Goal: Task Accomplishment & Management: Use online tool/utility

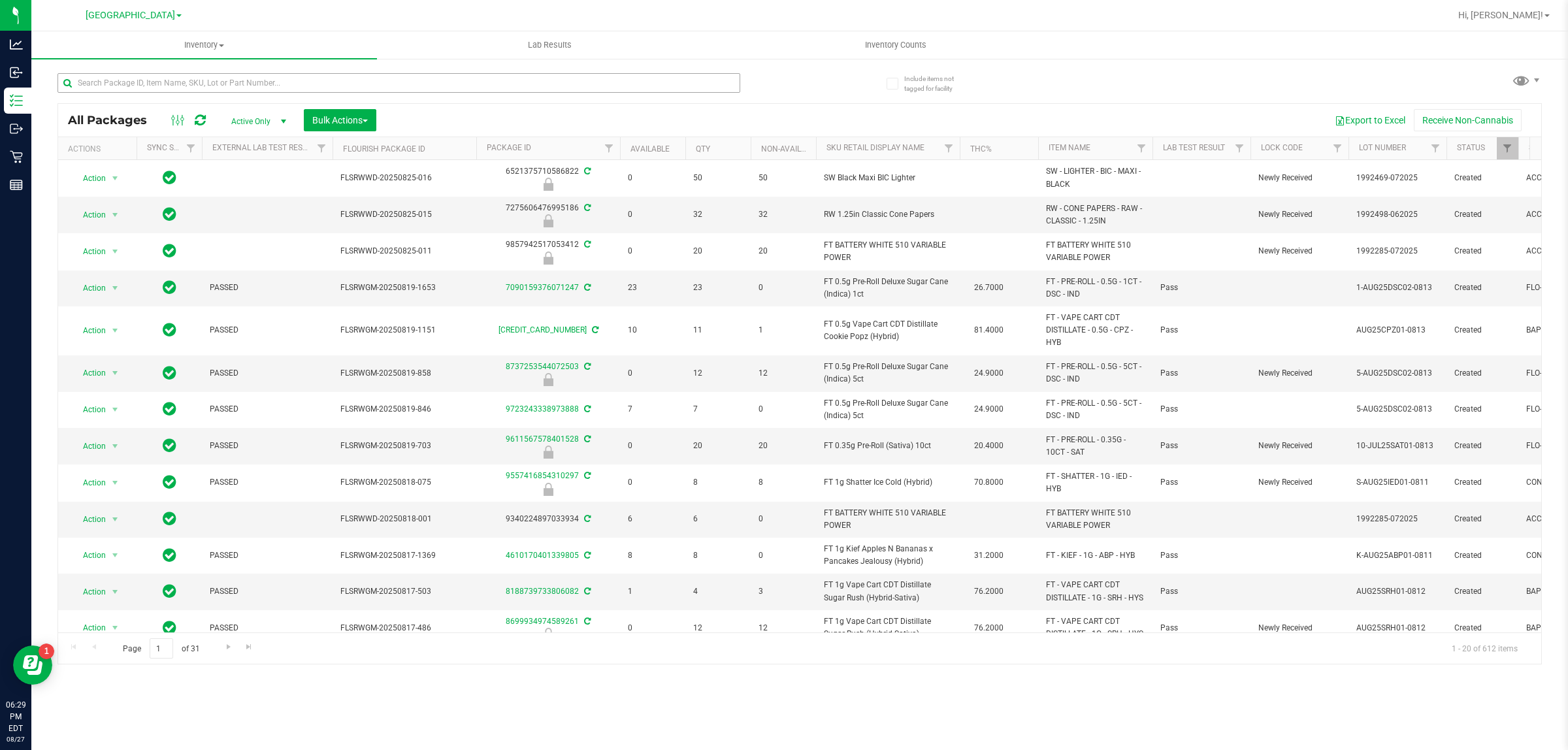
click at [451, 73] on input "text" at bounding box center [398, 83] width 683 height 20
click at [555, 96] on div at bounding box center [398, 88] width 683 height 30
click at [557, 90] on input "text" at bounding box center [398, 83] width 683 height 20
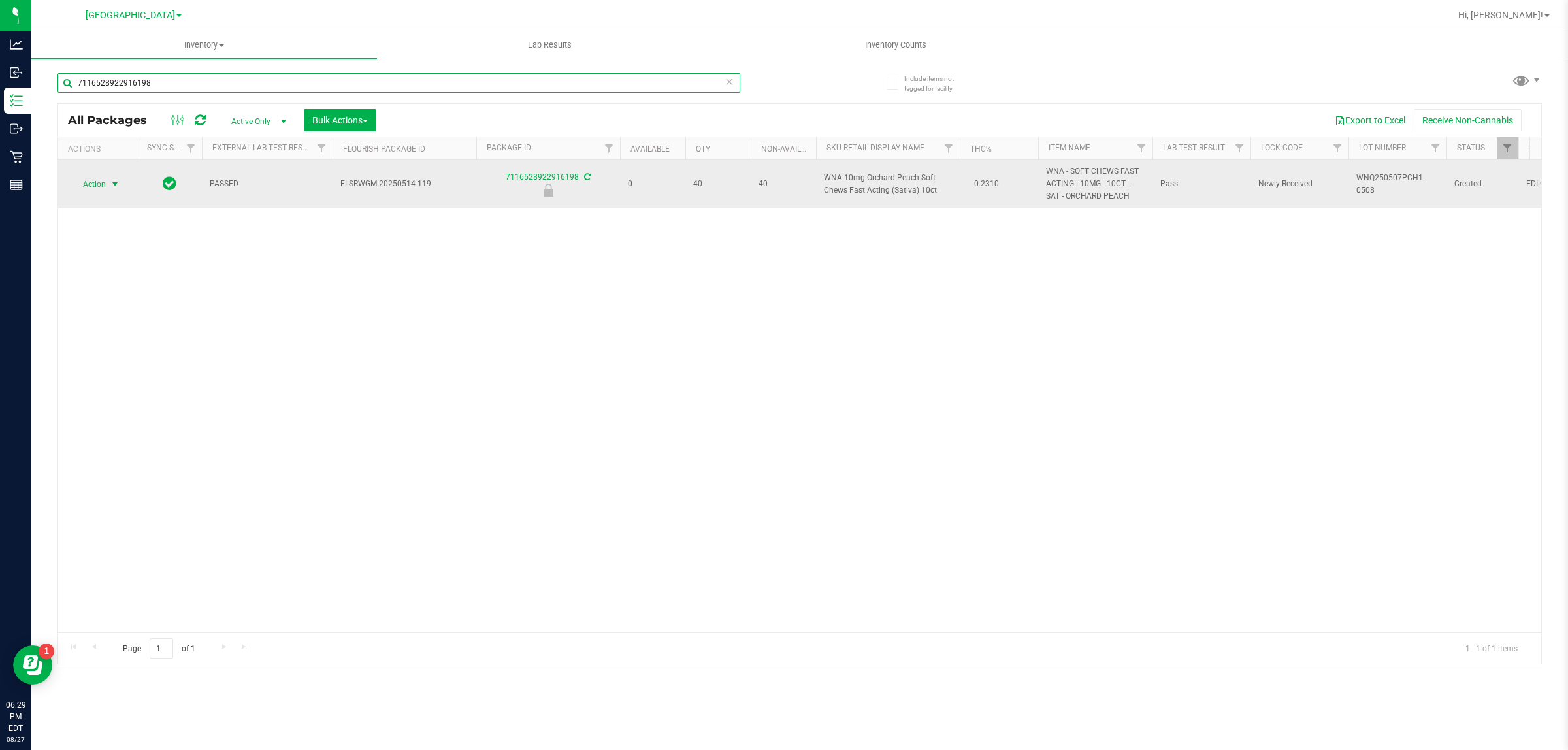
type input "7116528922916198"
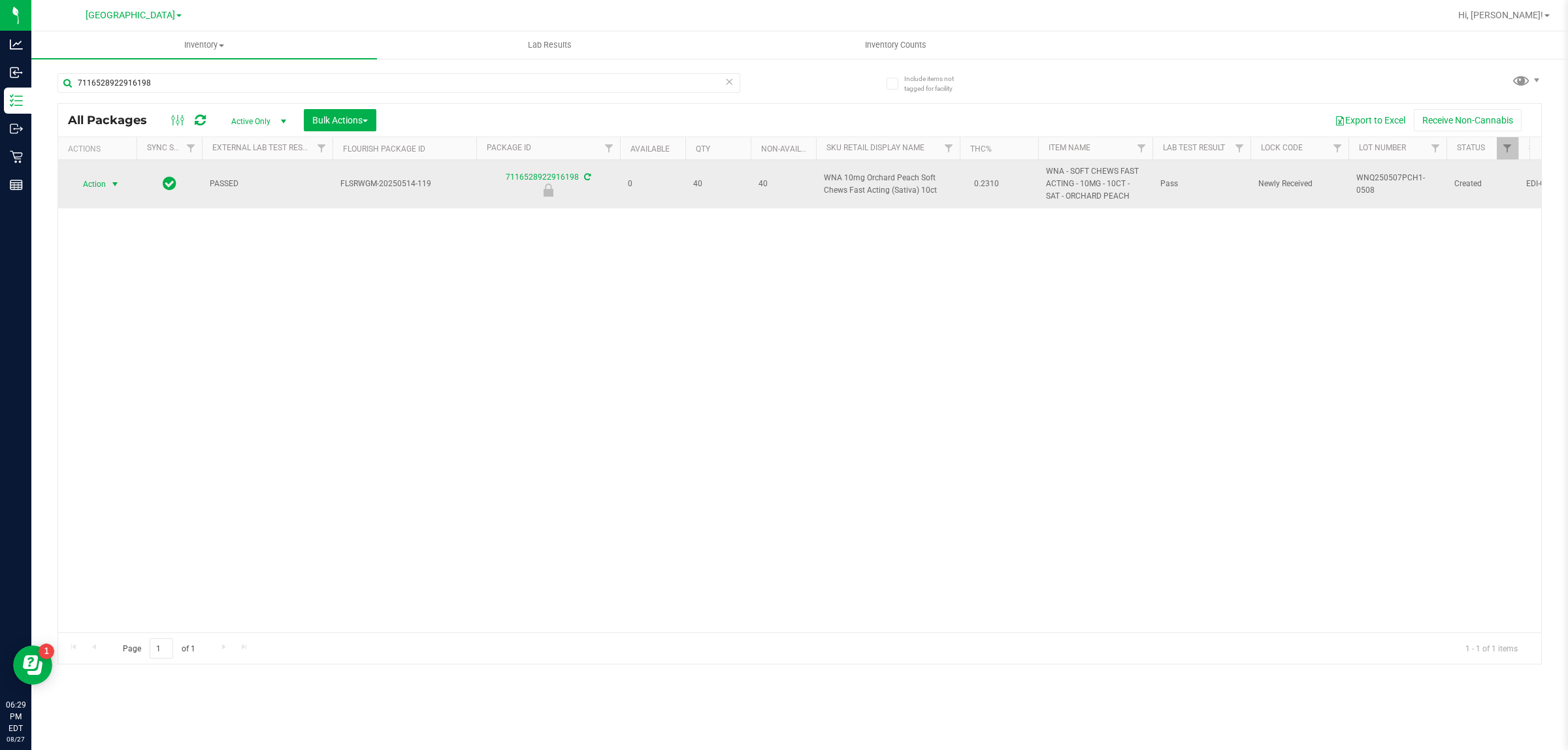
click at [116, 179] on span "select" at bounding box center [115, 184] width 11 height 11
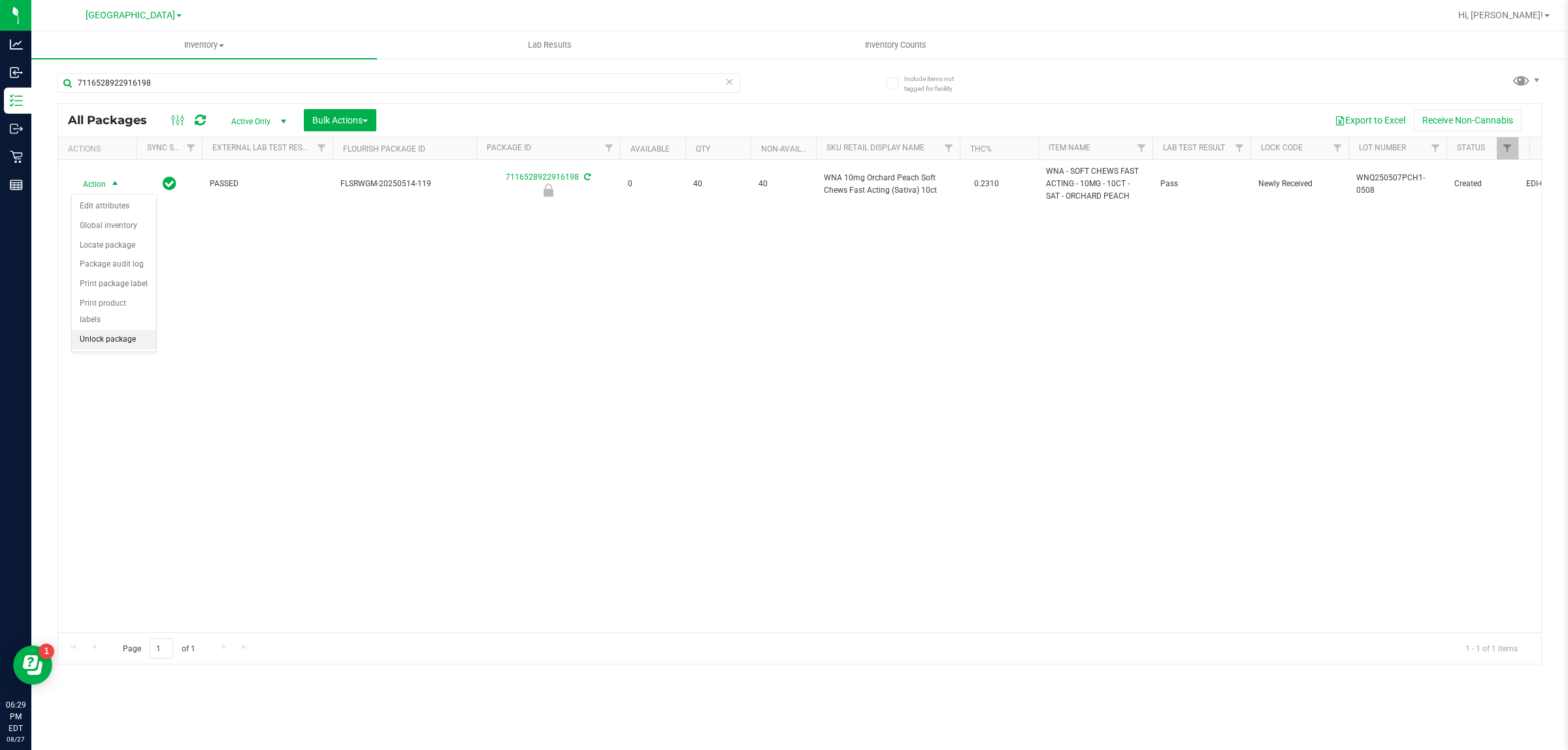
click at [125, 330] on li "Unlock package" at bounding box center [114, 340] width 84 height 20
click at [730, 83] on icon at bounding box center [729, 81] width 9 height 16
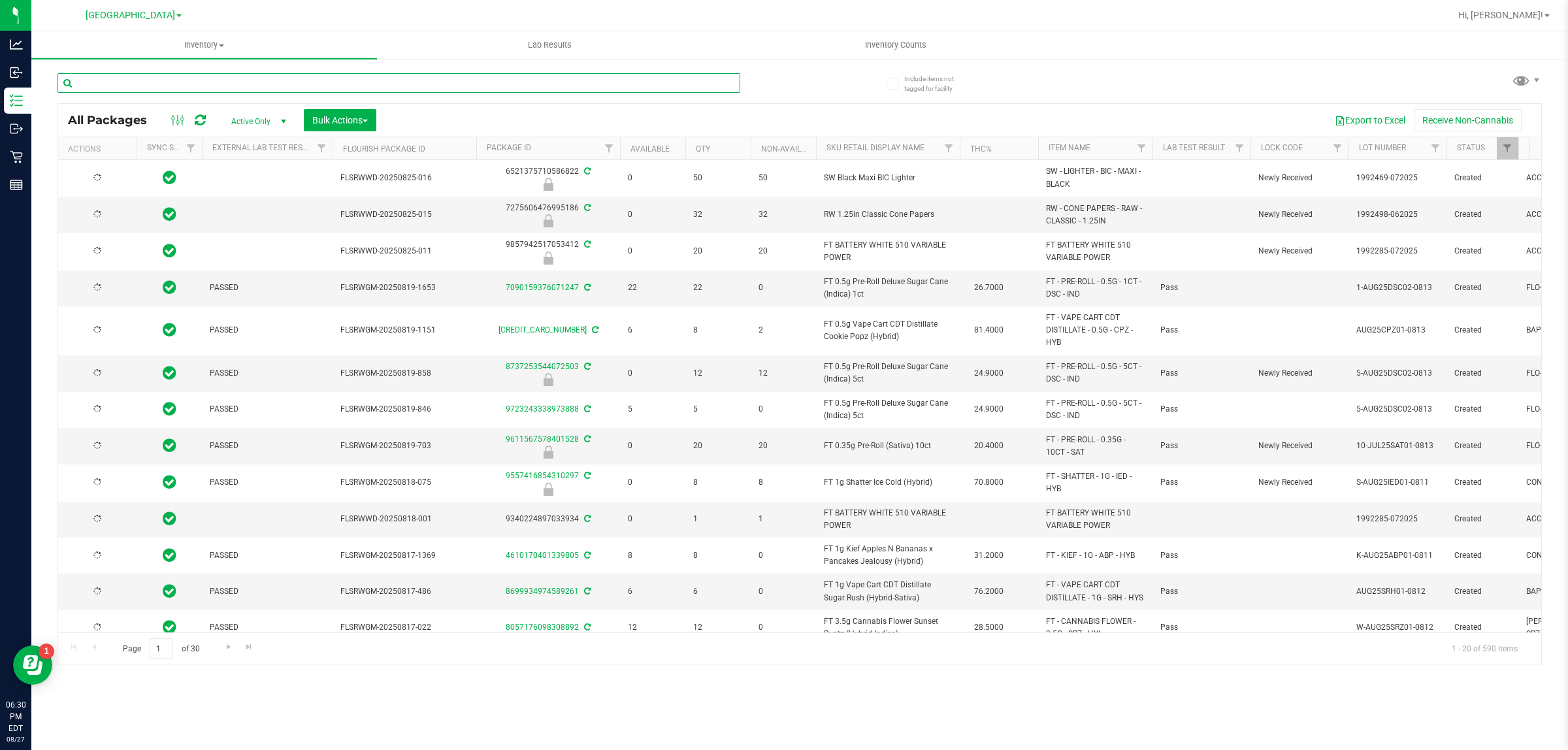
click at [713, 76] on input "text" at bounding box center [398, 83] width 683 height 20
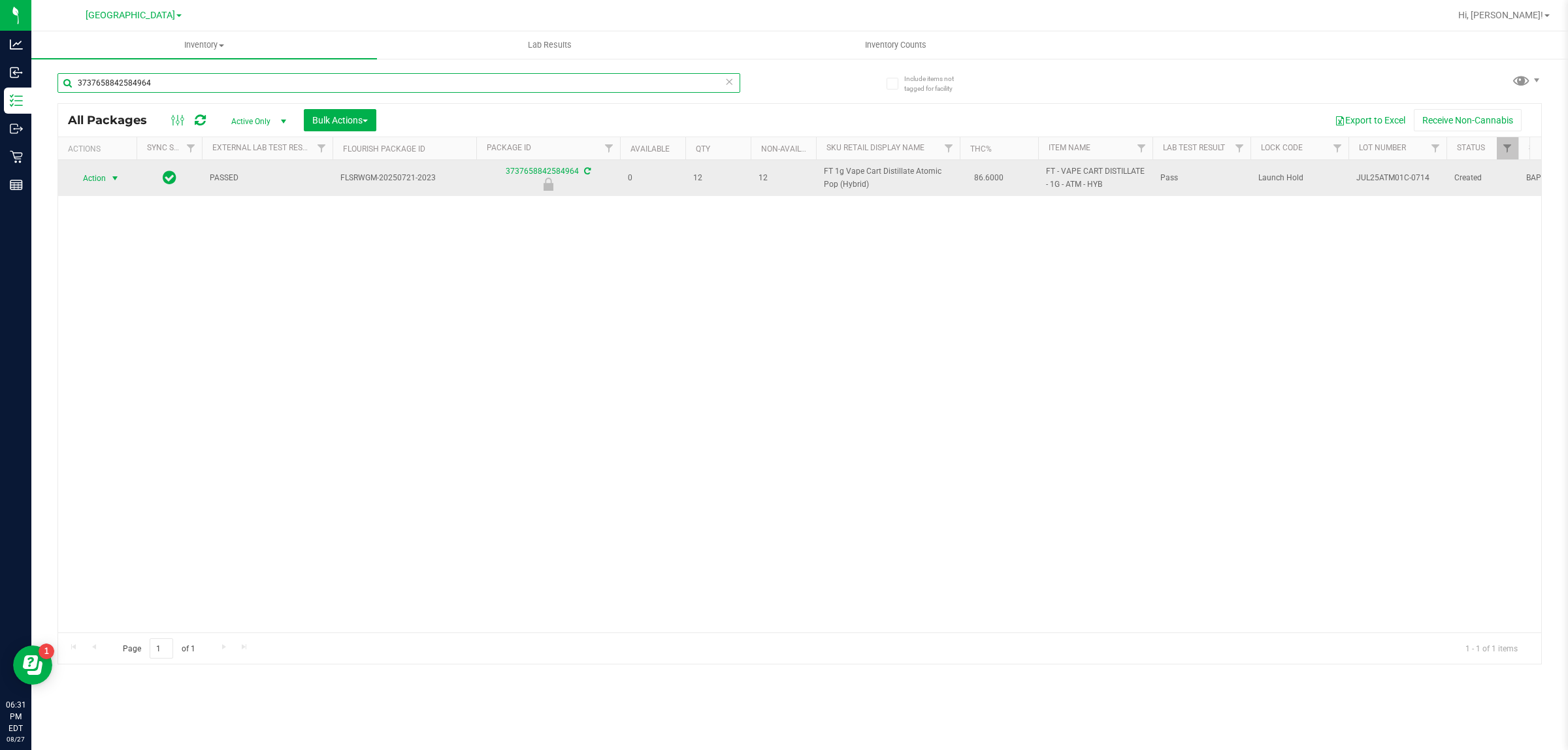
type input "3737658842584964"
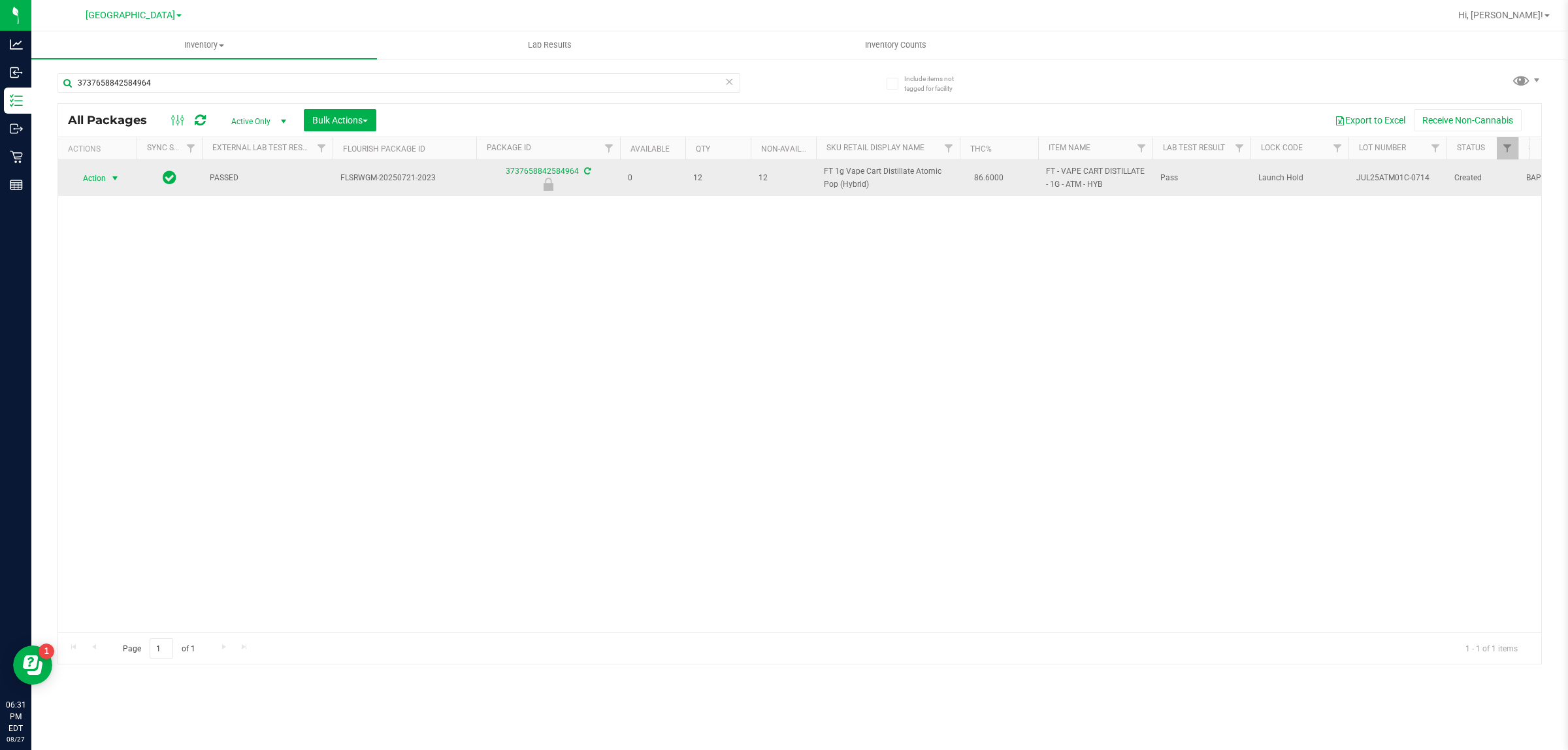
click at [119, 172] on span "select" at bounding box center [115, 178] width 16 height 18
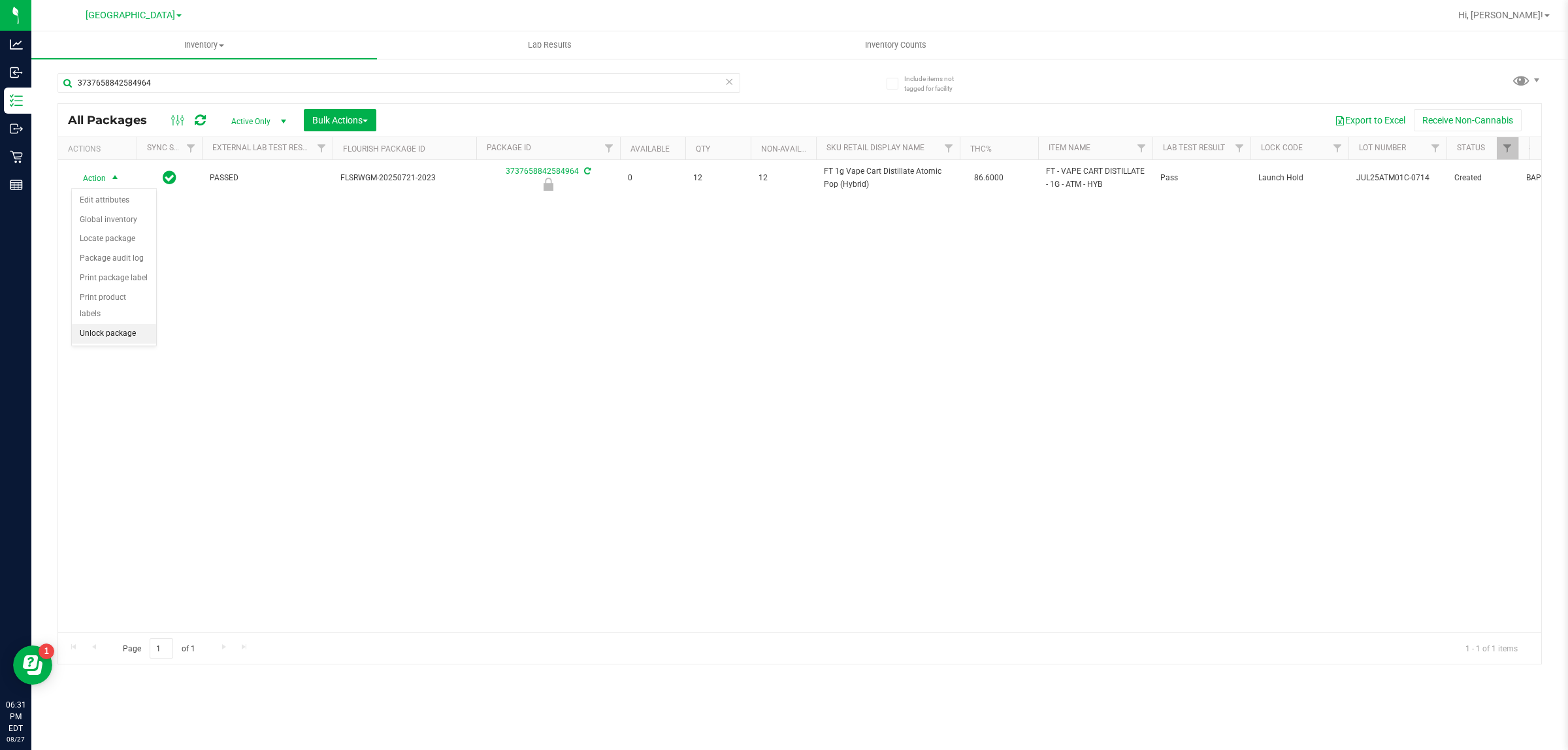
click at [141, 324] on li "Unlock package" at bounding box center [114, 334] width 84 height 20
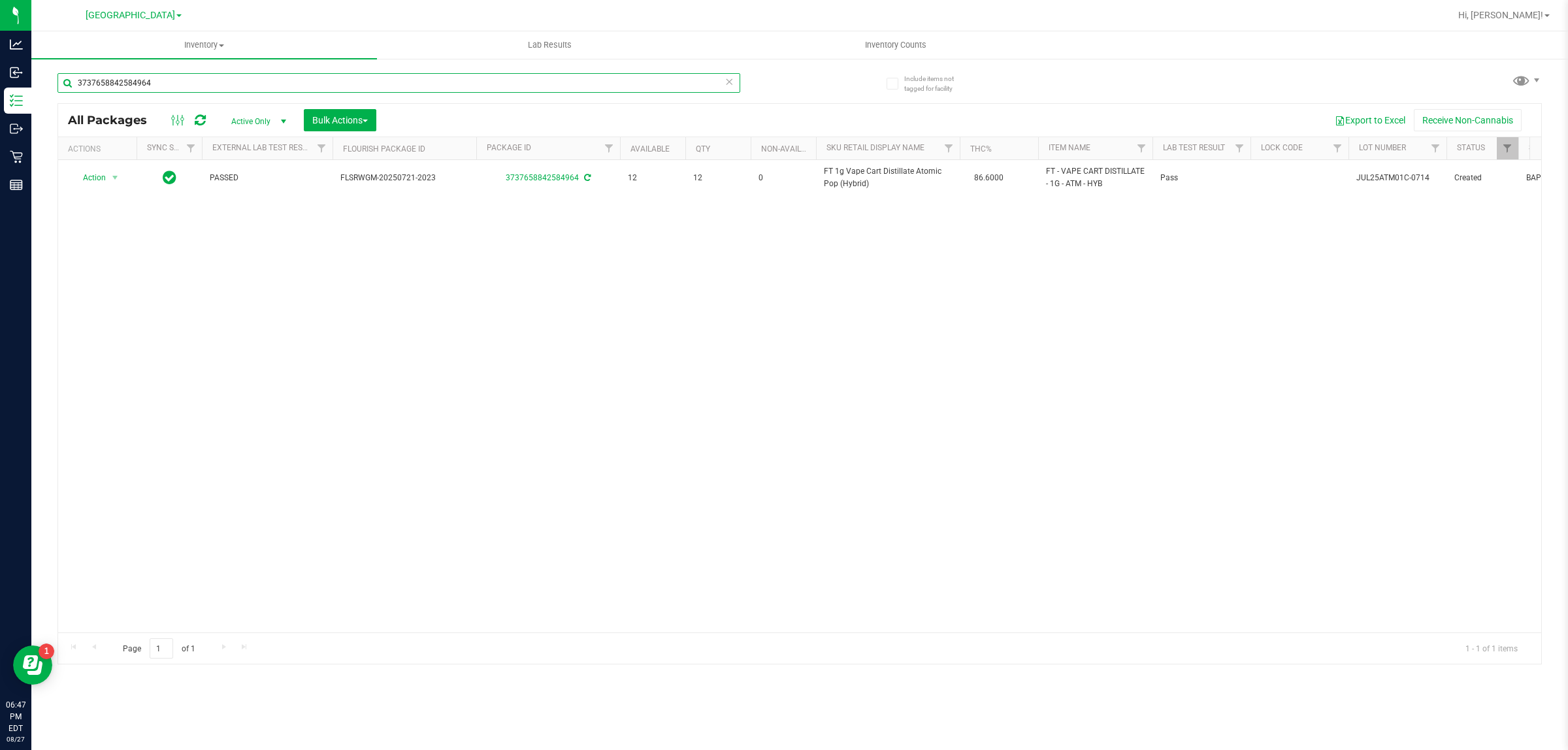
click at [148, 89] on input "3737658842584964" at bounding box center [398, 83] width 683 height 20
click at [151, 92] on input "3737658842584964" at bounding box center [398, 83] width 683 height 20
type input "\"
type input "ccell"
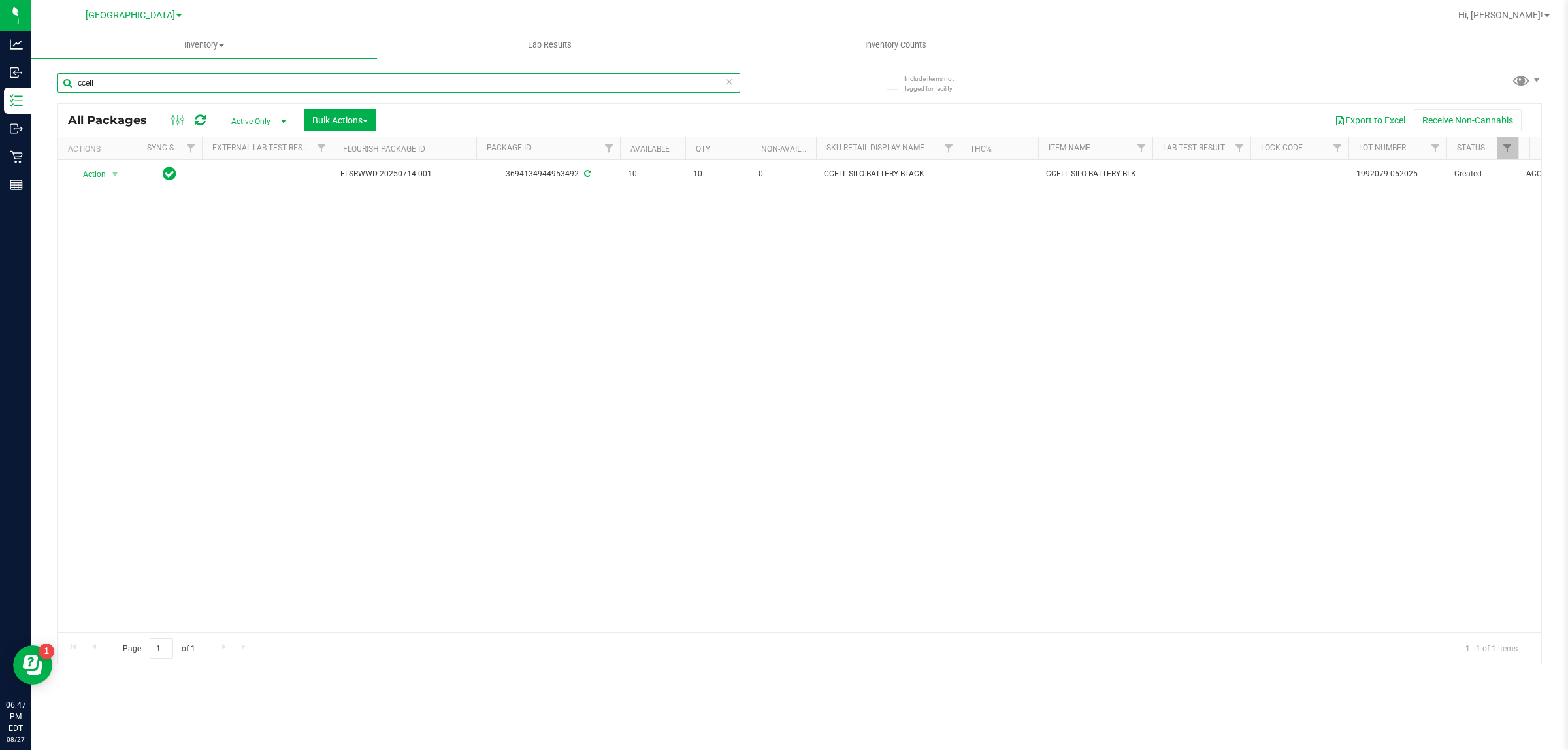
click at [174, 80] on input "ccell" at bounding box center [398, 83] width 683 height 20
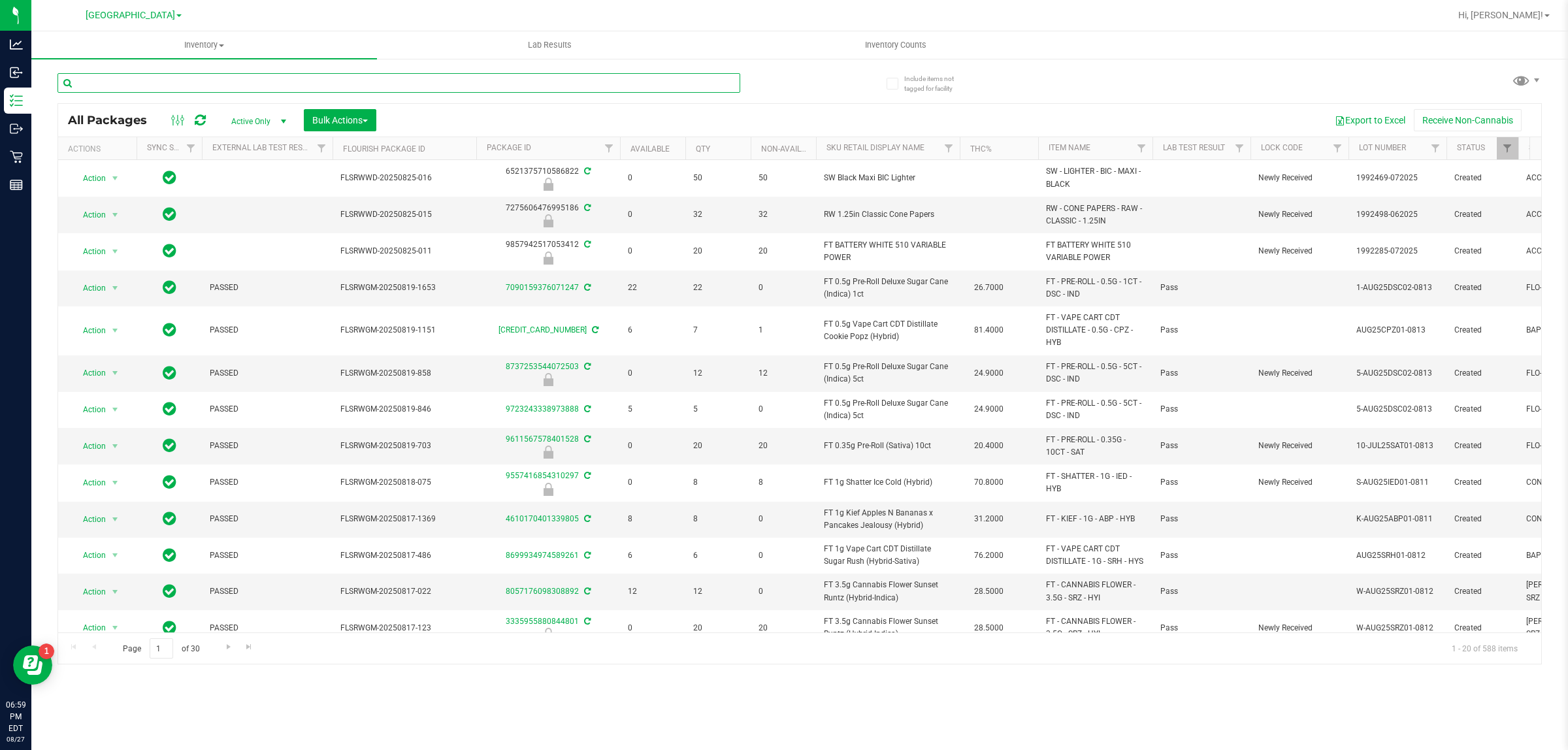
click at [438, 76] on input "text" at bounding box center [398, 83] width 683 height 20
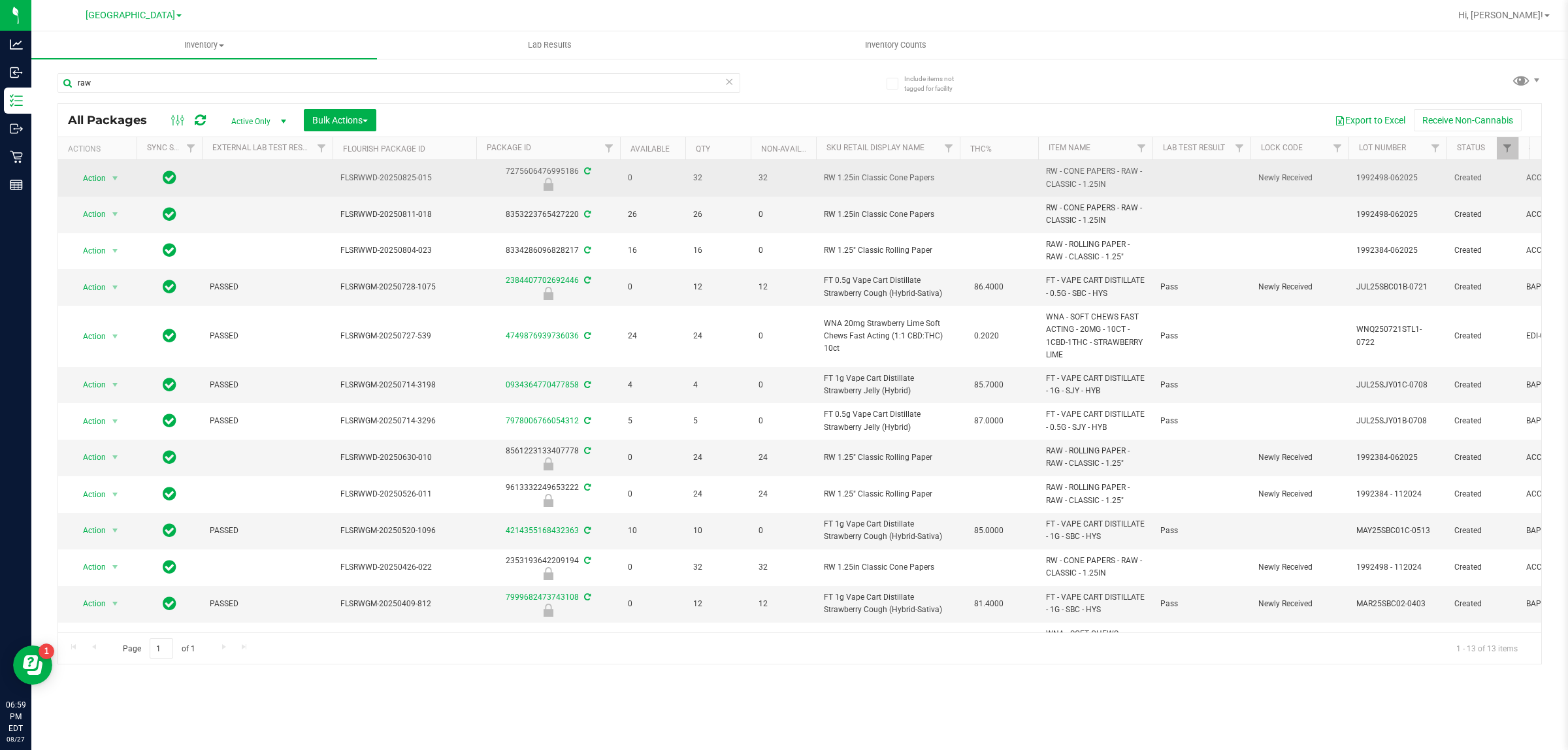
click at [867, 174] on span "RW 1.25in Classic Cone Papers" at bounding box center [888, 178] width 128 height 12
click at [865, 174] on span "RW 1.25in Classic Cone Papers" at bounding box center [888, 178] width 128 height 12
copy tr "RW 1.25in Classic Cone Papers"
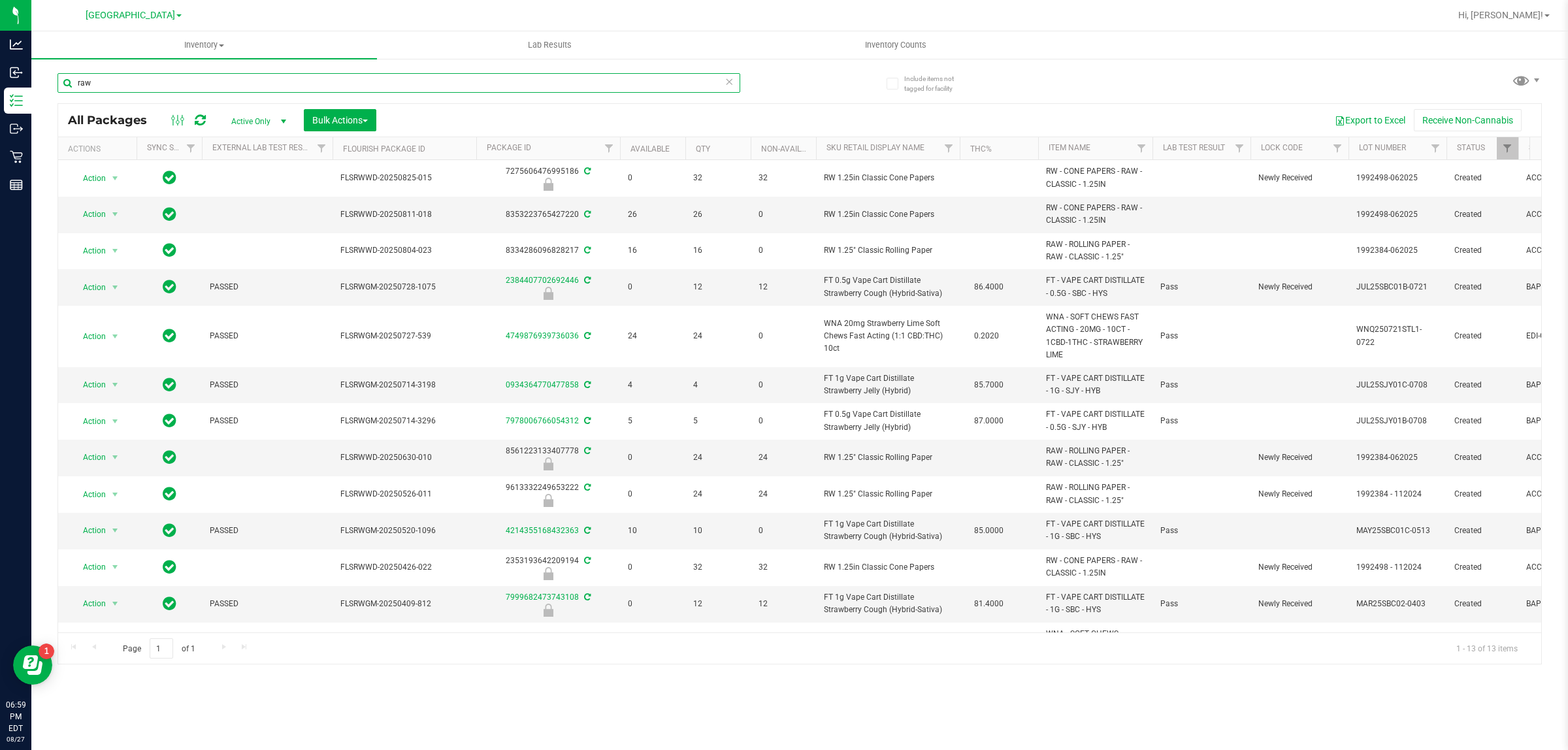
click at [439, 76] on input "raw" at bounding box center [398, 83] width 683 height 20
paste input "RW 1.25in Classic Cone Papers"
type input "RW 1.25in Classic Cone Papers"
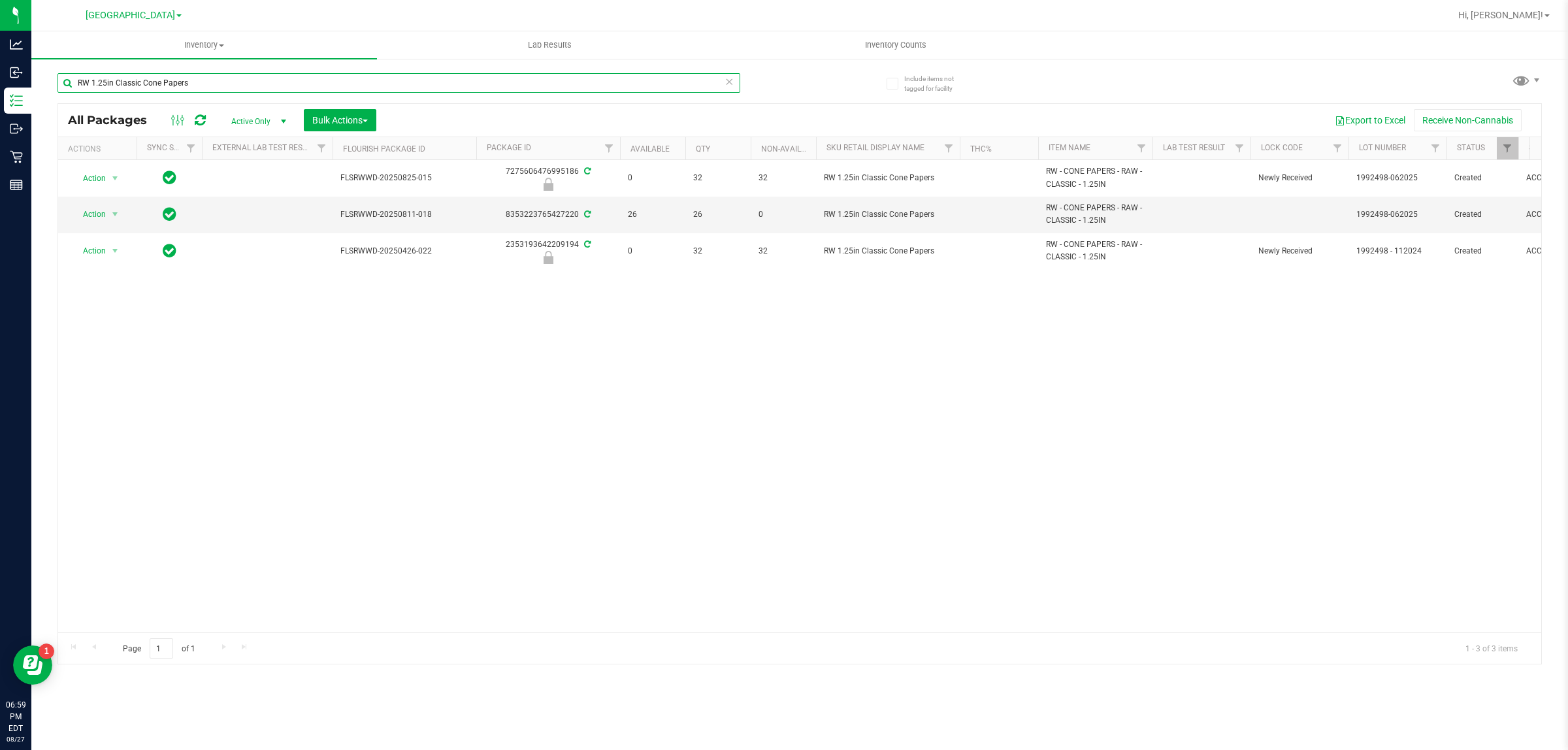
click at [343, 73] on input "RW 1.25in Classic Cone Papers" at bounding box center [398, 83] width 683 height 20
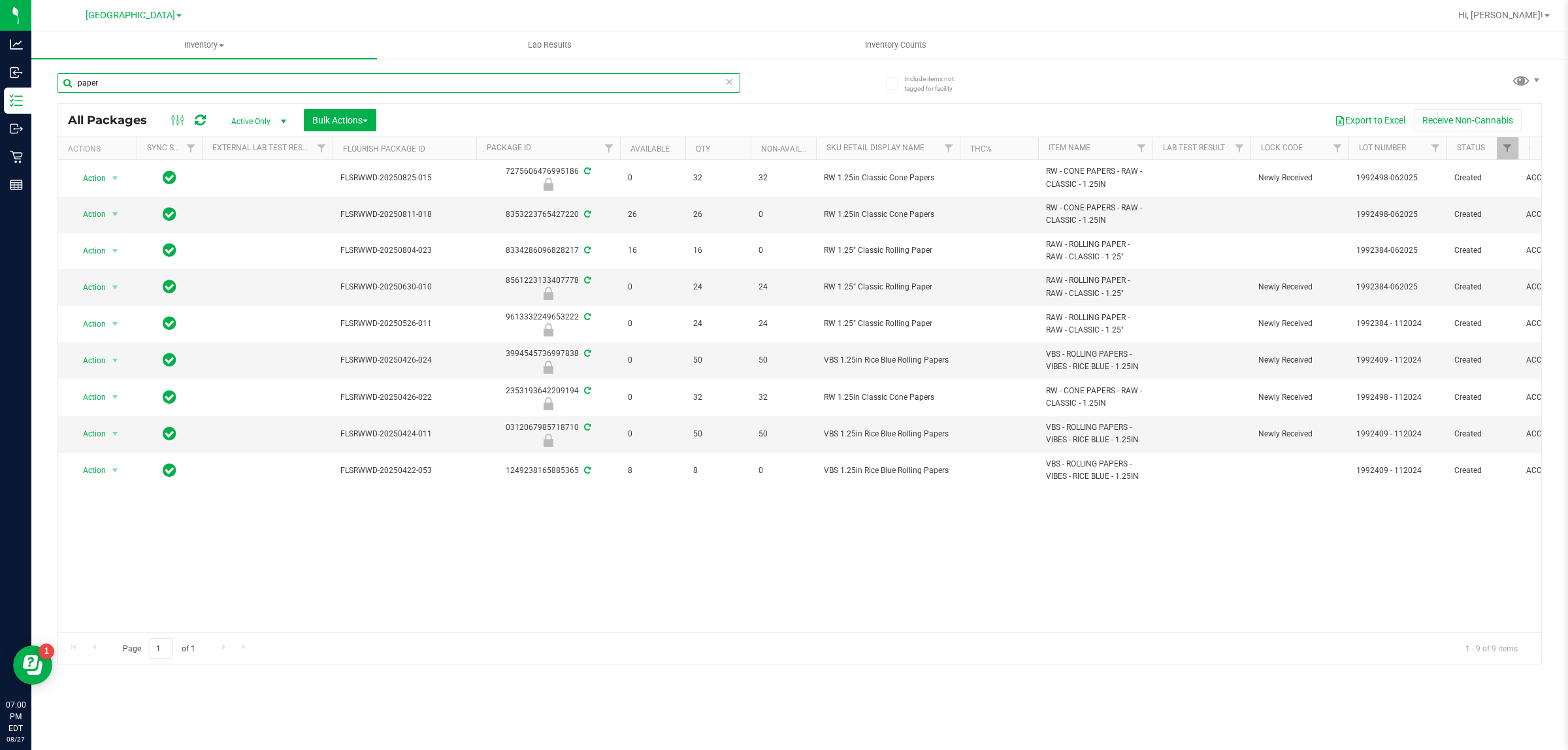
click at [292, 79] on input "paper" at bounding box center [398, 83] width 683 height 20
type input "t12"
